Goal: Task Accomplishment & Management: Manage account settings

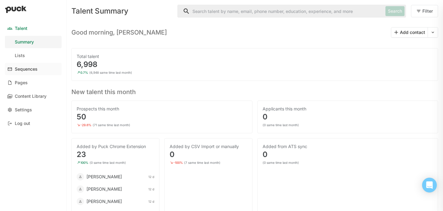
click at [31, 70] on div "Sequences" at bounding box center [26, 68] width 23 height 5
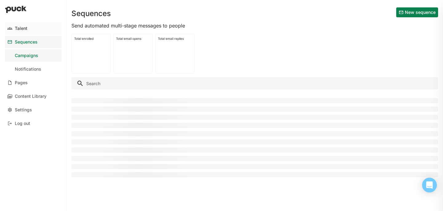
click at [23, 26] on div "Talent" at bounding box center [21, 28] width 13 height 5
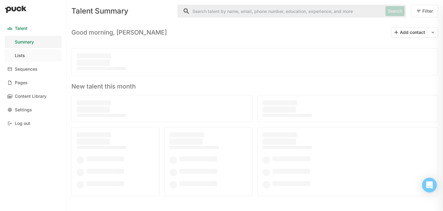
click at [31, 56] on link "Lists" at bounding box center [33, 55] width 57 height 12
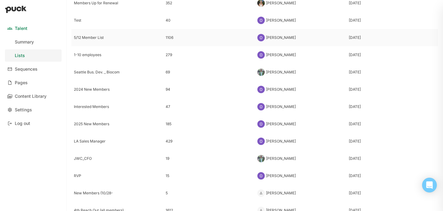
scroll to position [157, 0]
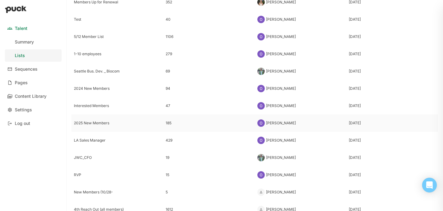
click at [91, 125] on div "2025 New Members" at bounding box center [117, 122] width 92 height 17
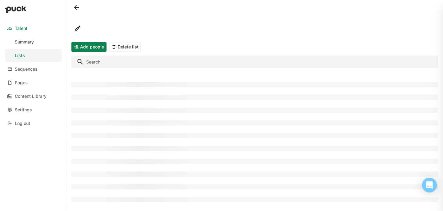
click at [91, 125] on div at bounding box center [254, 122] width 367 height 13
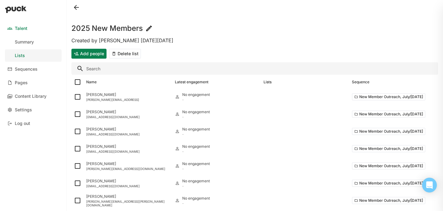
click at [93, 55] on button "Add people" at bounding box center [88, 54] width 35 height 10
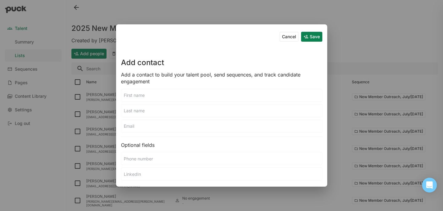
click at [148, 100] on input at bounding box center [221, 95] width 201 height 12
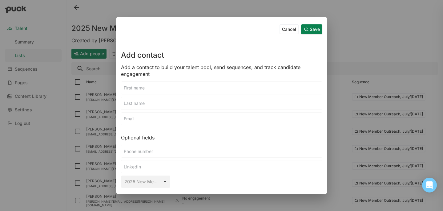
paste input "[PERSON_NAME]"
click at [158, 86] on input "[PERSON_NAME]" at bounding box center [221, 88] width 201 height 12
type input "[PERSON_NAME]"
click at [138, 102] on input at bounding box center [221, 103] width 201 height 12
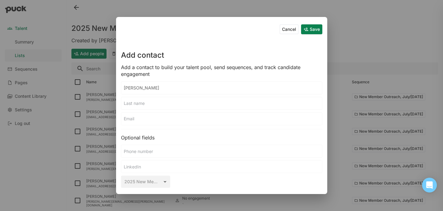
paste input "[PERSON_NAME]"
click at [129, 101] on input "[PERSON_NAME]" at bounding box center [221, 103] width 201 height 12
type input "[PERSON_NAME]"
click at [139, 119] on input at bounding box center [221, 118] width 201 height 12
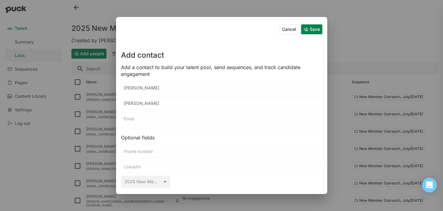
paste input "[EMAIL_ADDRESS][DOMAIN_NAME]"
type input "[EMAIL_ADDRESS][DOMAIN_NAME]"
click at [308, 32] on button "Save" at bounding box center [311, 29] width 21 height 10
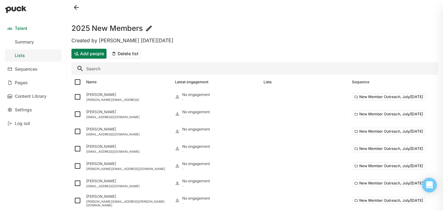
click at [307, 30] on div "2025 New Members" at bounding box center [254, 25] width 367 height 20
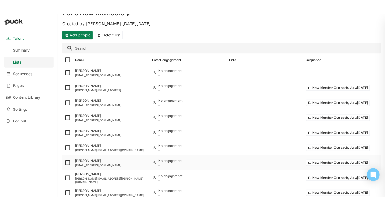
scroll to position [27, 0]
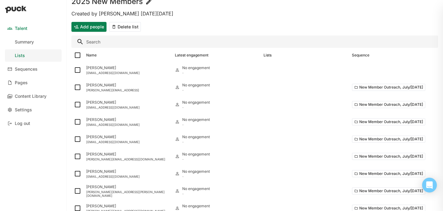
click at [82, 25] on button "Add people" at bounding box center [88, 27] width 35 height 10
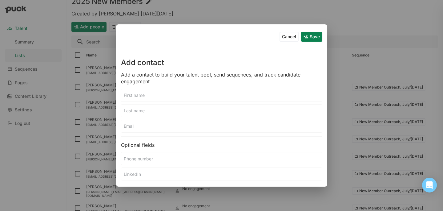
click at [132, 126] on input at bounding box center [221, 126] width 201 height 12
paste input "[EMAIL_ADDRESS][DOMAIN_NAME]"
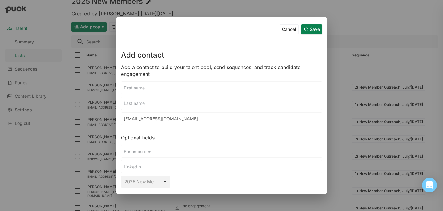
type input "[EMAIL_ADDRESS][DOMAIN_NAME]"
click at [130, 90] on input at bounding box center [221, 88] width 201 height 12
type input "Sarka"
click at [140, 103] on input at bounding box center [221, 103] width 201 height 12
type input "Southern"
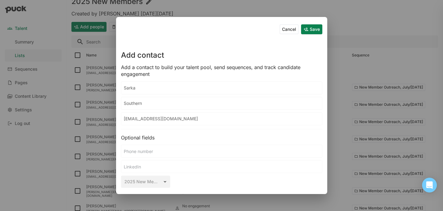
click at [318, 32] on button "Save" at bounding box center [311, 29] width 21 height 10
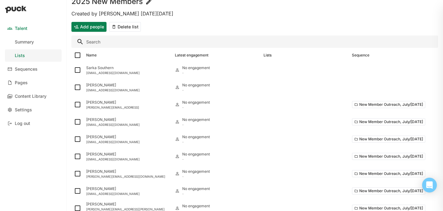
click at [86, 27] on button "Add people" at bounding box center [88, 27] width 35 height 10
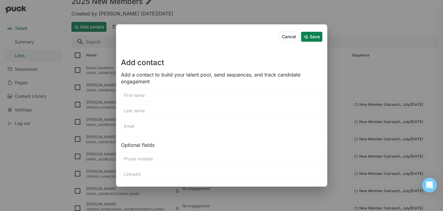
click at [131, 131] on input at bounding box center [221, 126] width 201 height 12
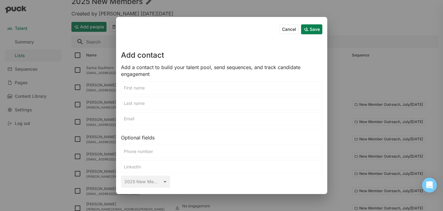
paste input "[EMAIL_ADDRESS][DOMAIN_NAME]"
type input "[EMAIL_ADDRESS][DOMAIN_NAME]"
click at [138, 107] on input at bounding box center [221, 103] width 201 height 12
type input "Kondza"
click at [141, 89] on input at bounding box center [221, 88] width 201 height 12
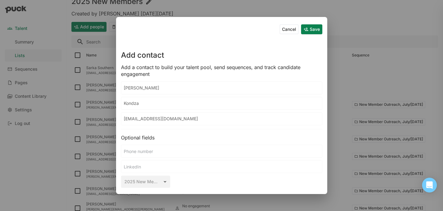
type input "[PERSON_NAME]"
click at [316, 27] on button "Save" at bounding box center [311, 29] width 21 height 10
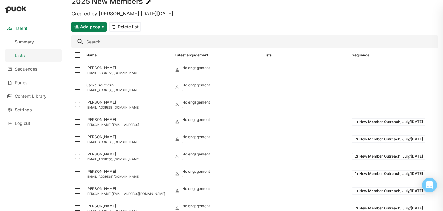
click at [97, 29] on button "Add people" at bounding box center [88, 27] width 35 height 10
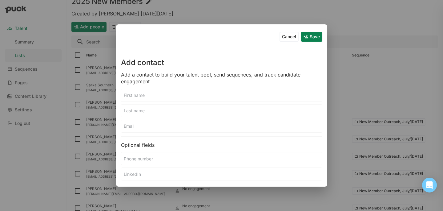
click at [170, 91] on input at bounding box center [221, 95] width 201 height 12
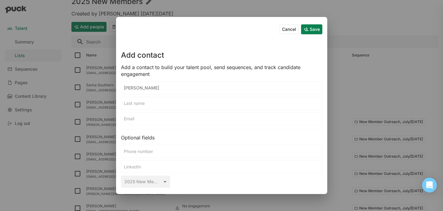
type input "[PERSON_NAME]"
click at [171, 103] on input at bounding box center [221, 103] width 201 height 12
type input "[PERSON_NAME]"
click at [172, 118] on input at bounding box center [221, 118] width 201 height 12
paste input "[PERSON_NAME][EMAIL_ADDRESS][DOMAIN_NAME]"
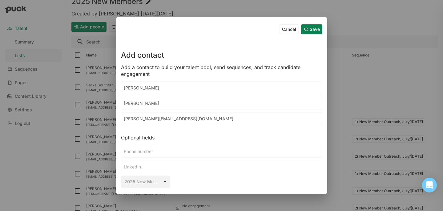
type input "[PERSON_NAME][EMAIL_ADDRESS][DOMAIN_NAME]"
click at [306, 30] on button "Save" at bounding box center [311, 29] width 21 height 10
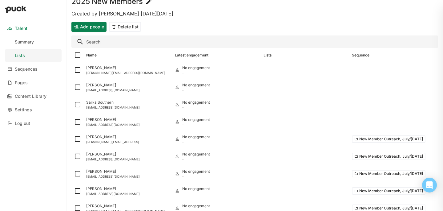
click at [94, 24] on button "Add people" at bounding box center [88, 27] width 35 height 10
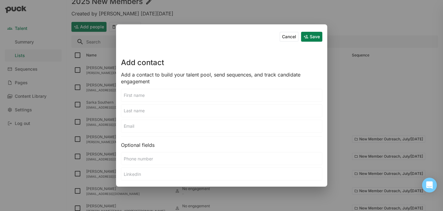
click at [155, 93] on input at bounding box center [221, 95] width 201 height 12
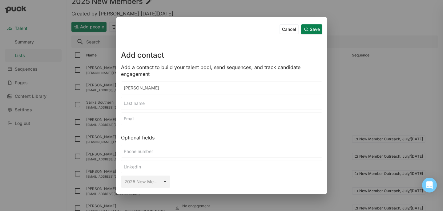
type input "[PERSON_NAME]"
click at [156, 104] on input at bounding box center [221, 103] width 201 height 12
type input "[PERSON_NAME]"
click at [155, 120] on input at bounding box center [221, 118] width 201 height 12
paste input "[PERSON_NAME][EMAIL_ADDRESS][DOMAIN_NAME]"
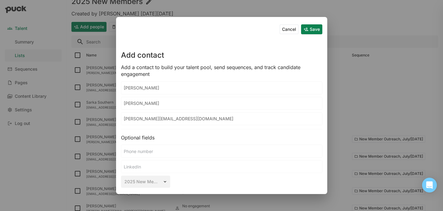
type input "[PERSON_NAME][EMAIL_ADDRESS][DOMAIN_NAME]"
click at [315, 32] on button "Save" at bounding box center [311, 29] width 21 height 10
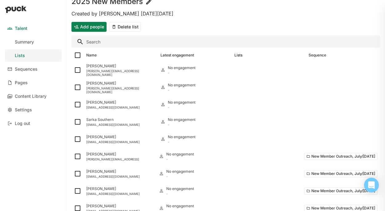
click at [91, 27] on button "Add people" at bounding box center [88, 27] width 35 height 10
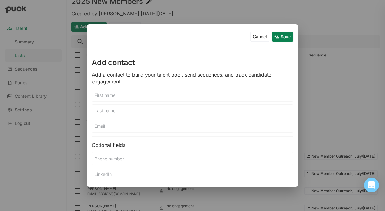
click at [119, 89] on input at bounding box center [192, 95] width 201 height 12
paste input "[PERSON_NAME]"
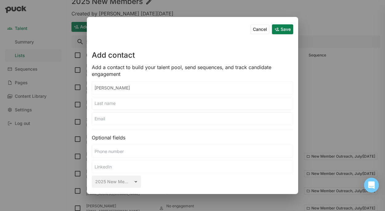
click at [105, 87] on input "[PERSON_NAME]" at bounding box center [192, 88] width 201 height 12
click at [114, 89] on input "[PERSON_NAME]" at bounding box center [192, 88] width 201 height 12
type input "[PERSON_NAME]"
click at [109, 99] on input at bounding box center [192, 103] width 201 height 12
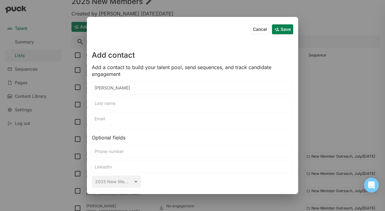
paste input "[PERSON_NAME]"
type input "[PERSON_NAME]"
drag, startPoint x: 120, startPoint y: 102, endPoint x: 80, endPoint y: 102, distance: 40.0
click at [80, 102] on div "Cancel Save Add contact Add a contact to build your talent pool, send sequences…" at bounding box center [192, 105] width 385 height 211
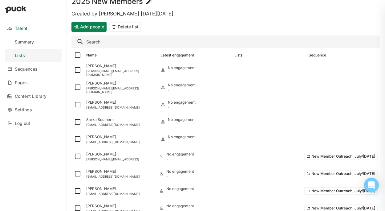
click at [87, 26] on button "Add people" at bounding box center [88, 27] width 35 height 10
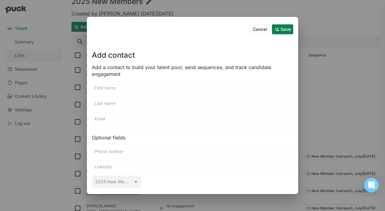
click at [107, 94] on div "Cancel Save Add contact Add a contact to build your talent pool, send sequences…" at bounding box center [192, 105] width 211 height 177
click at [103, 87] on input at bounding box center [192, 88] width 201 height 12
type input "[PERSON_NAME]"
click at [107, 108] on input at bounding box center [192, 103] width 201 height 12
paste input "[PERSON_NAME]"
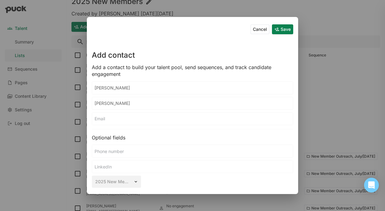
click at [120, 101] on input "[PERSON_NAME]" at bounding box center [192, 103] width 201 height 12
type input "[PERSON_NAME]"
click at [117, 120] on input at bounding box center [192, 118] width 201 height 12
paste input "[PERSON_NAME][EMAIL_ADDRESS][DOMAIN_NAME]"
type input "[PERSON_NAME][EMAIL_ADDRESS][DOMAIN_NAME]"
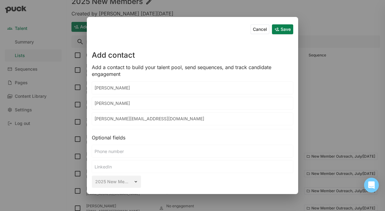
click at [281, 29] on button "Save" at bounding box center [282, 29] width 21 height 10
